Goal: Information Seeking & Learning: Learn about a topic

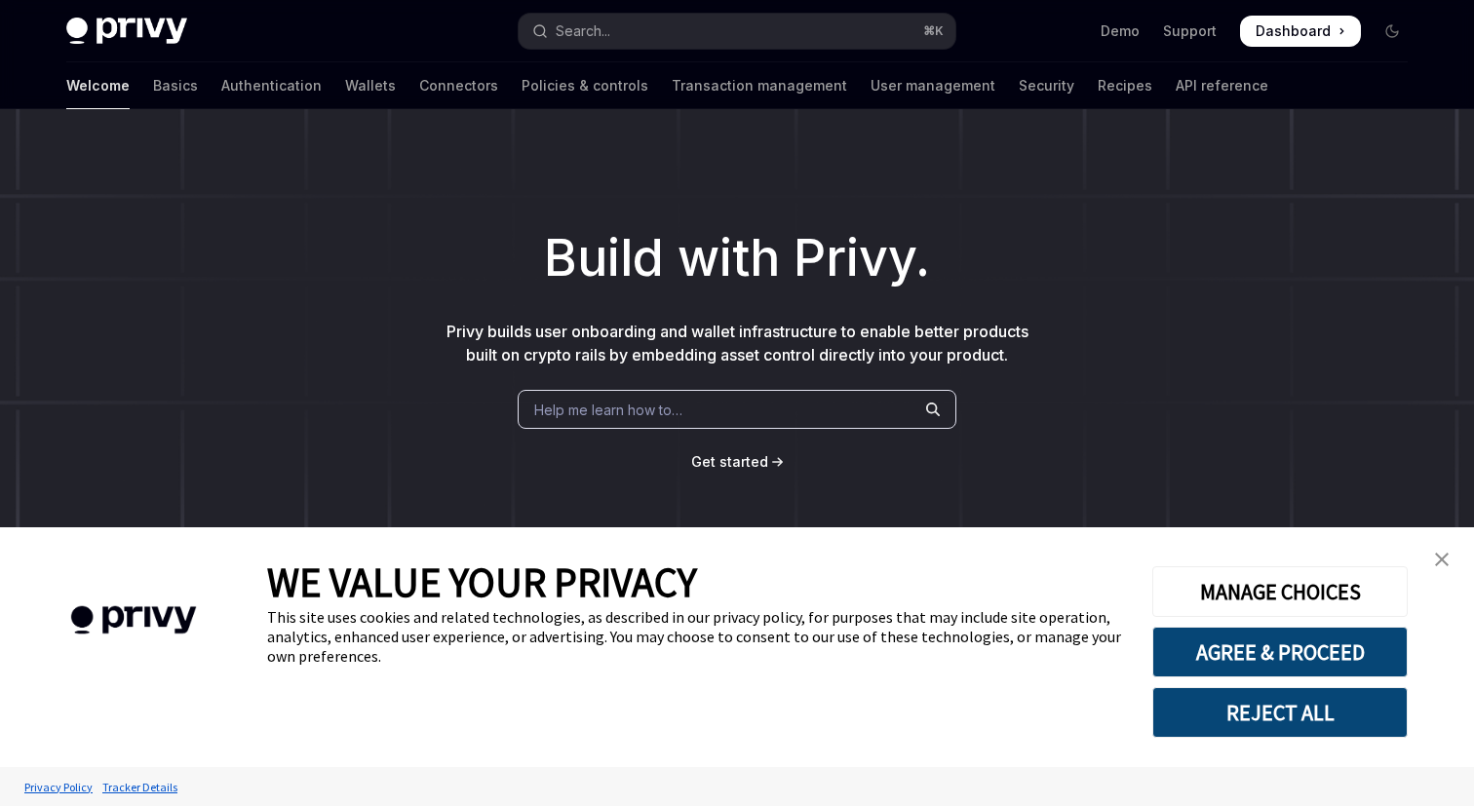
click at [1443, 557] on img "close banner" at bounding box center [1442, 560] width 14 height 14
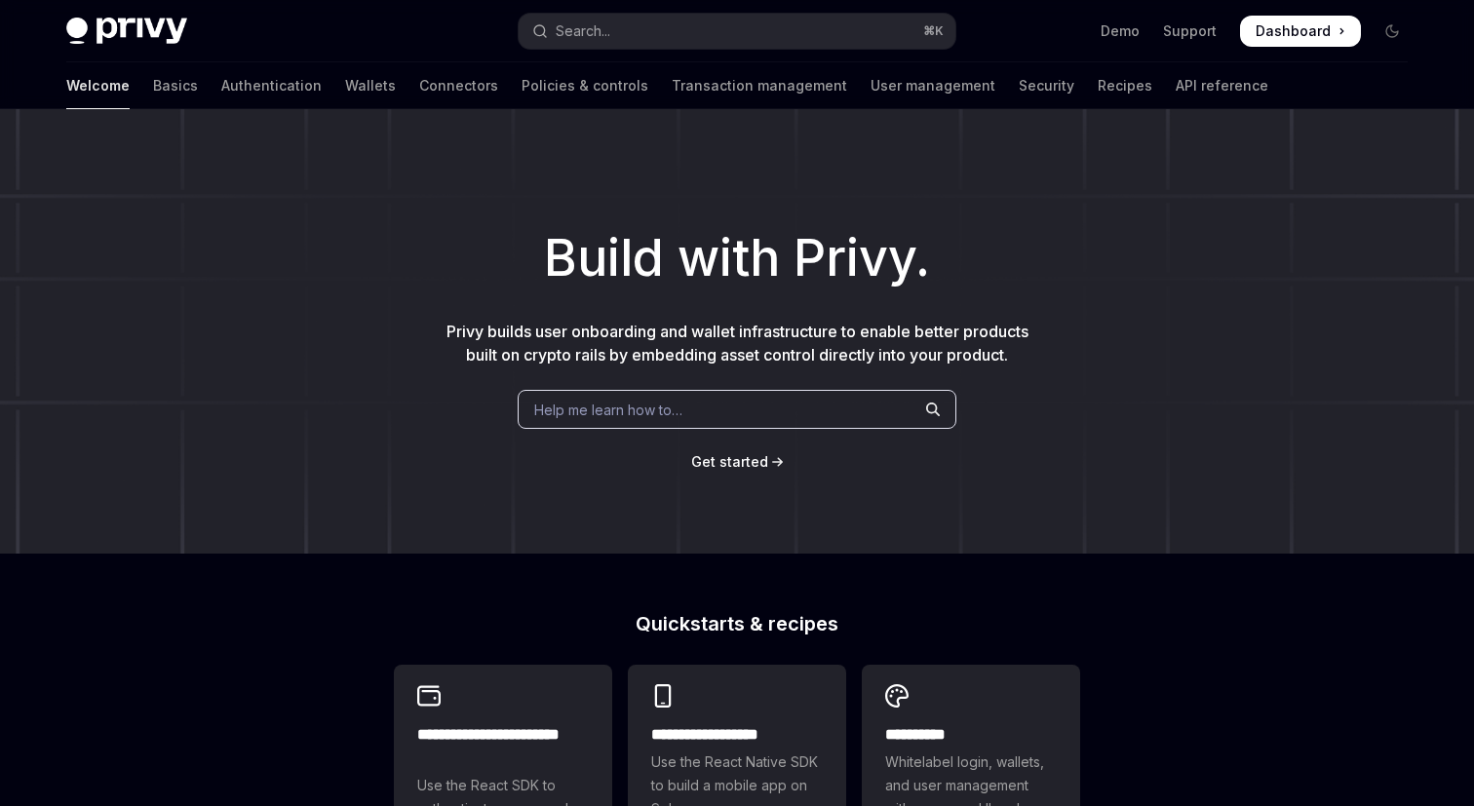
click at [738, 470] on span "Get started" at bounding box center [729, 461] width 77 height 17
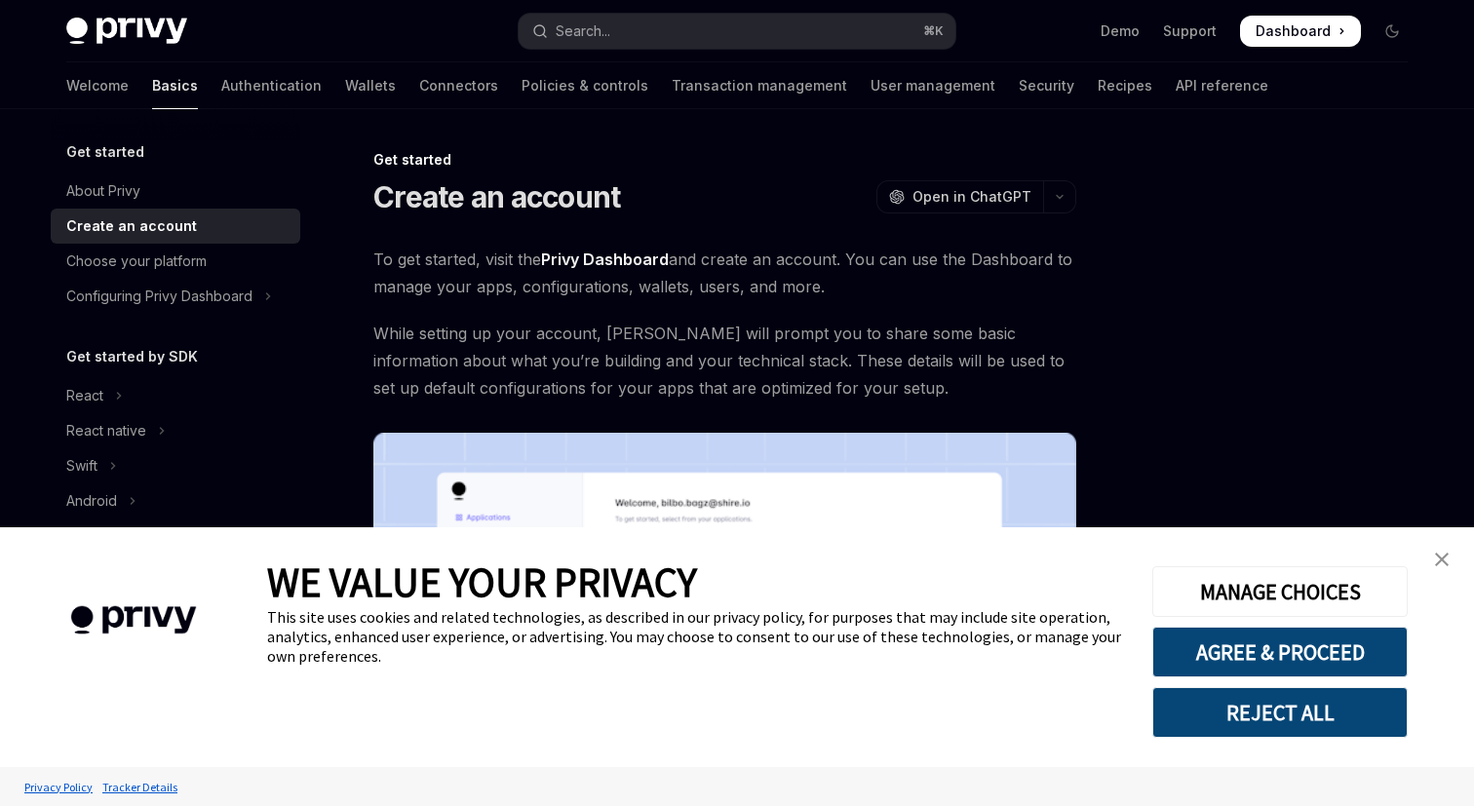
click at [1441, 547] on link "close banner" at bounding box center [1441, 559] width 39 height 39
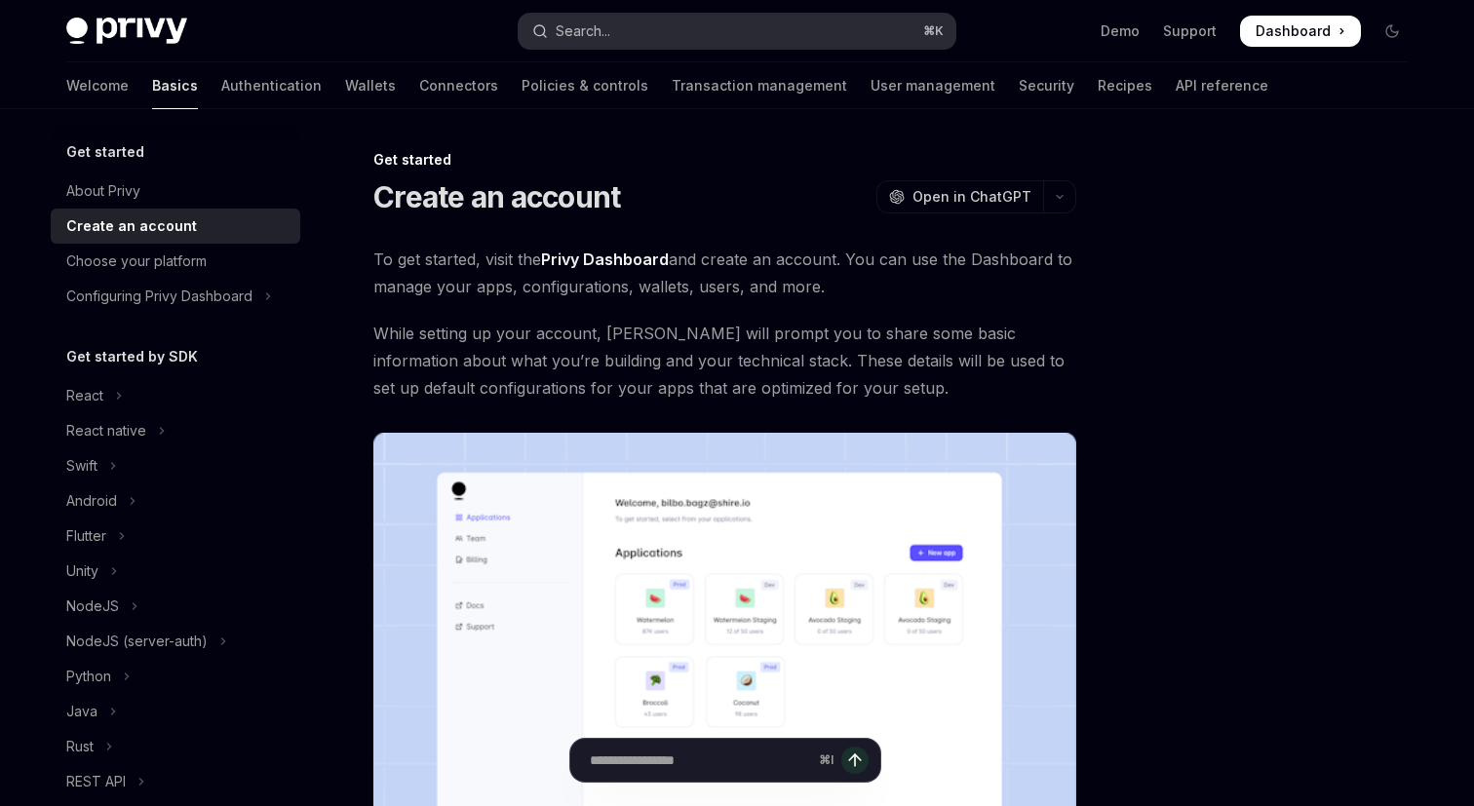
click at [667, 32] on button "Search... ⌘ K" at bounding box center [737, 31] width 437 height 35
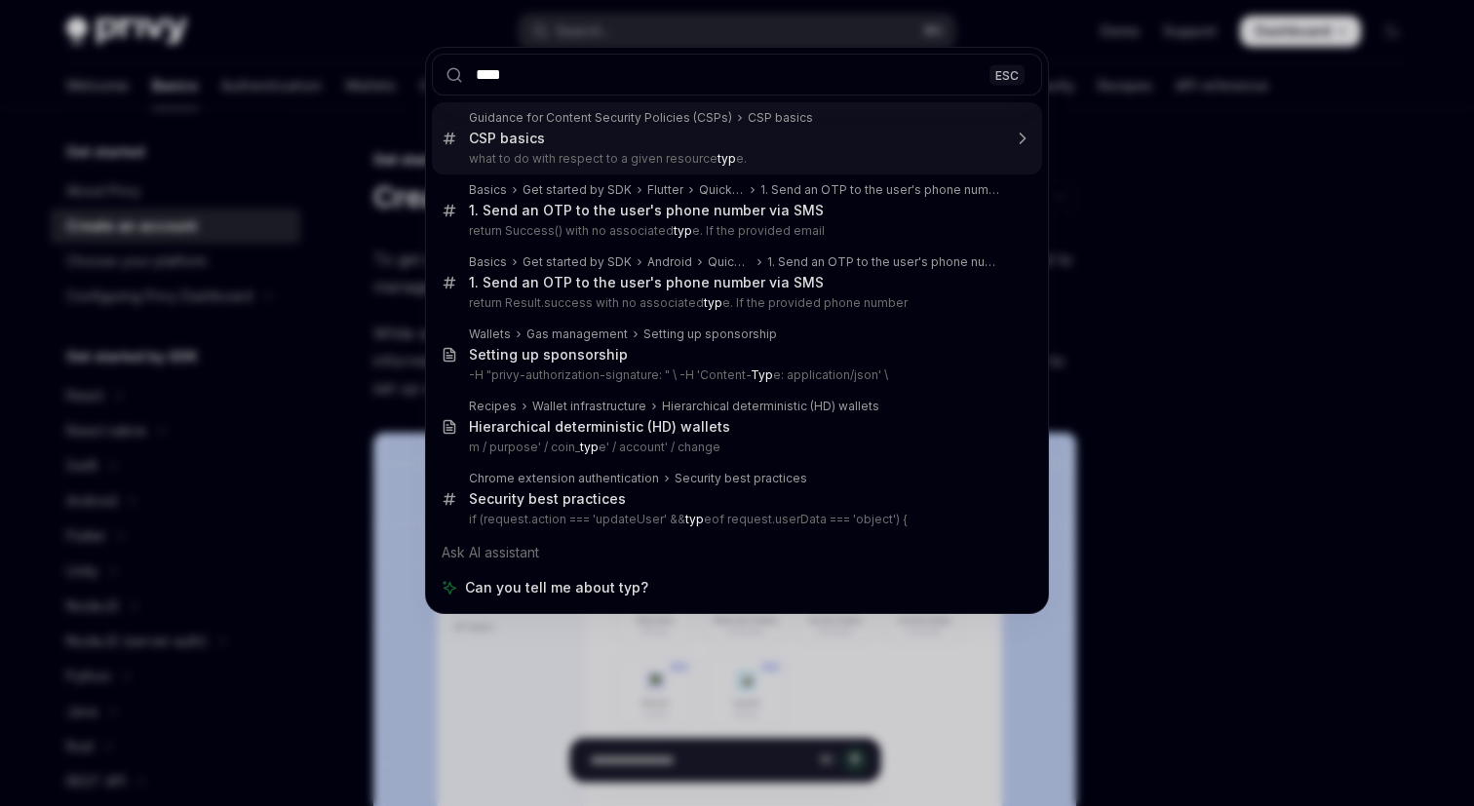
type input "*****"
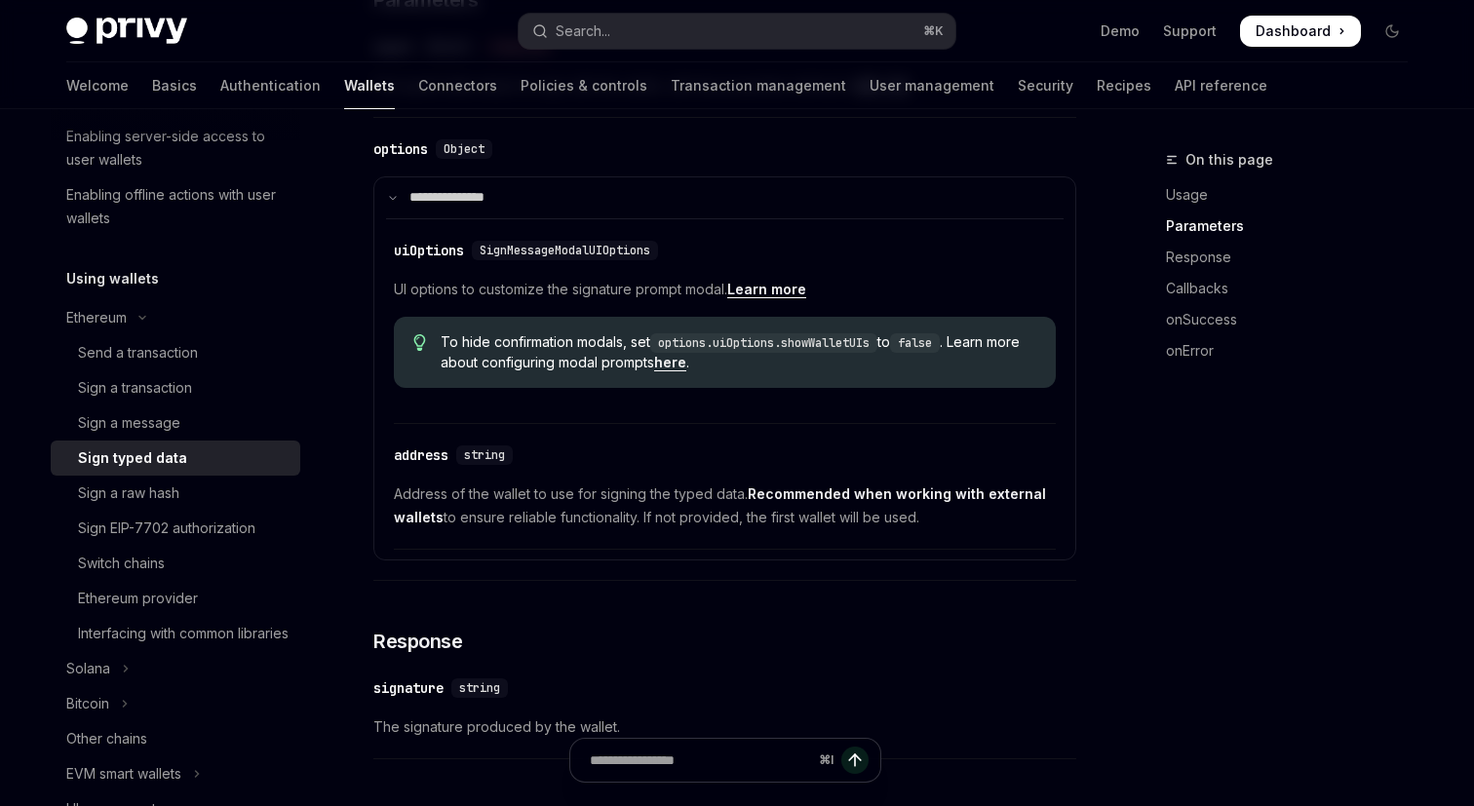
scroll to position [858, 0]
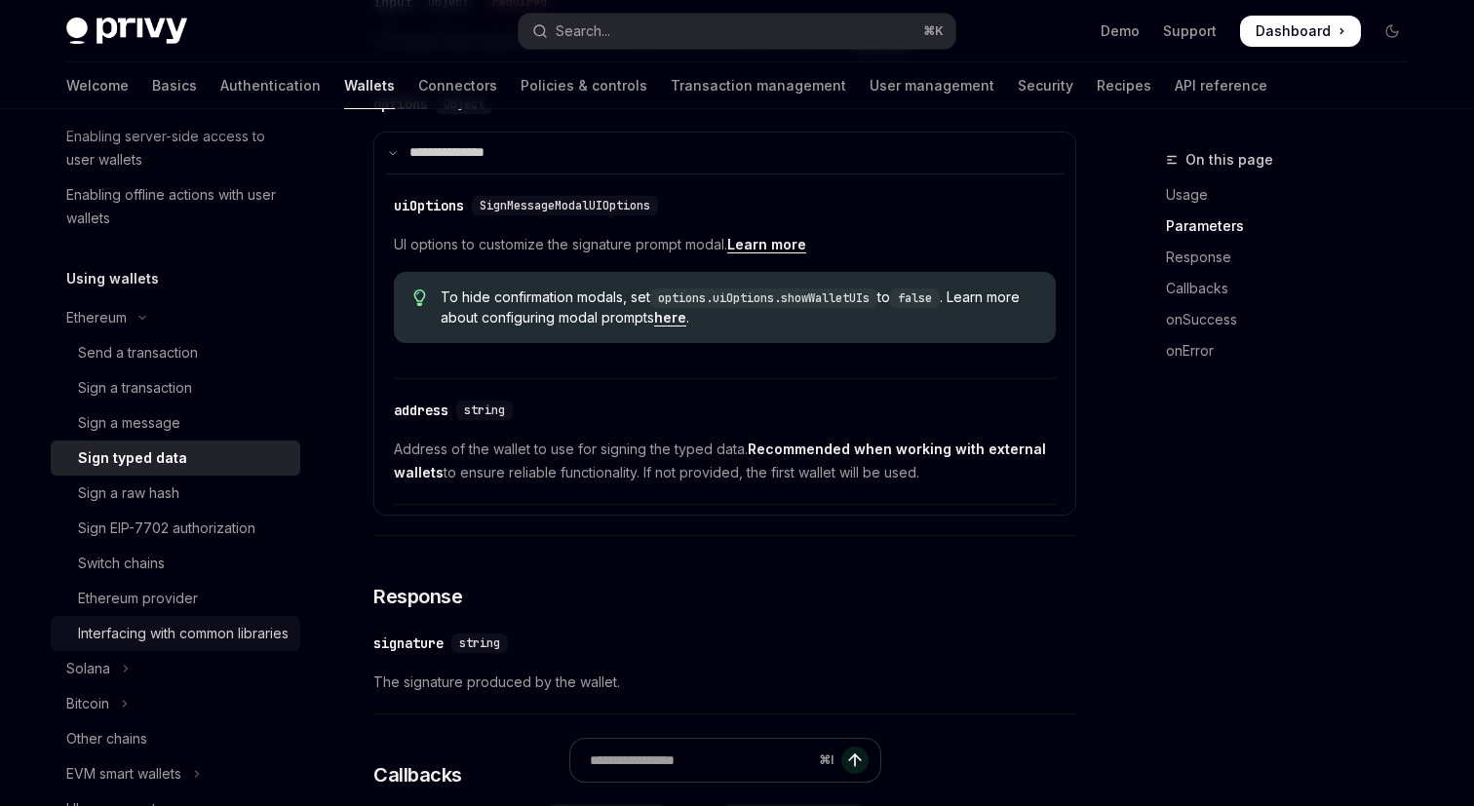
click at [174, 639] on div "Interfacing with common libraries" at bounding box center [183, 633] width 211 height 23
type textarea "*"
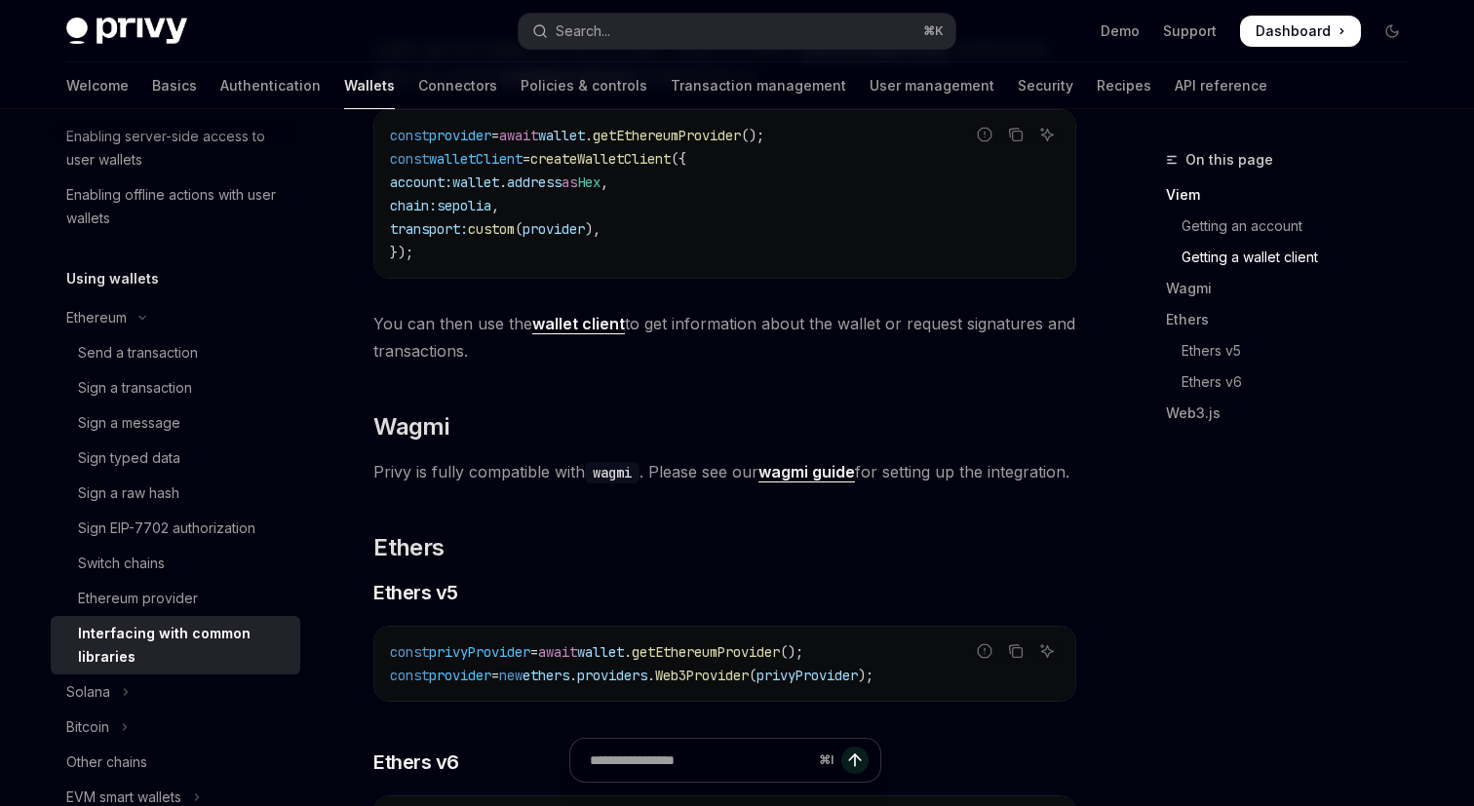
scroll to position [1610, 0]
